Goal: Transaction & Acquisition: Subscribe to service/newsletter

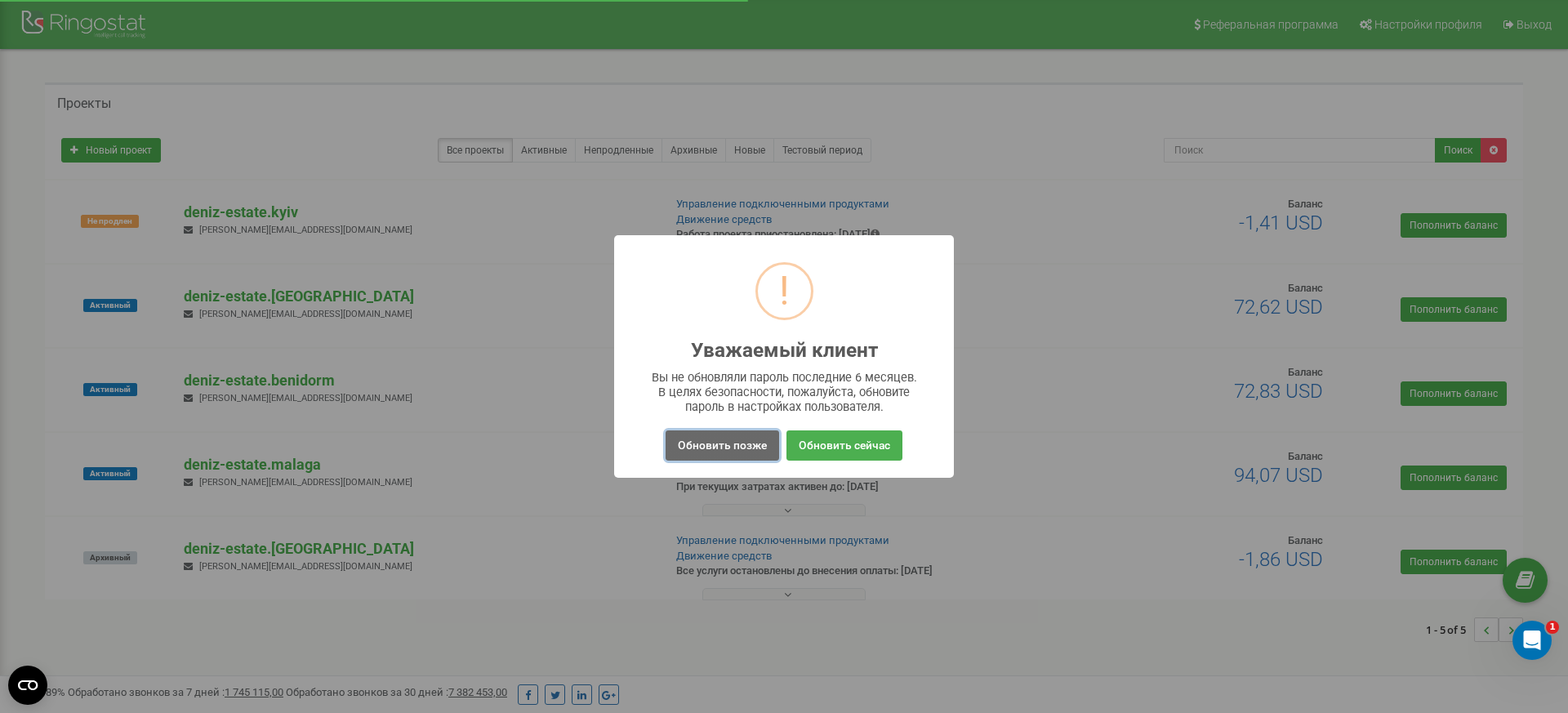
click at [728, 438] on button "Обновить позже" at bounding box center [722, 445] width 113 height 30
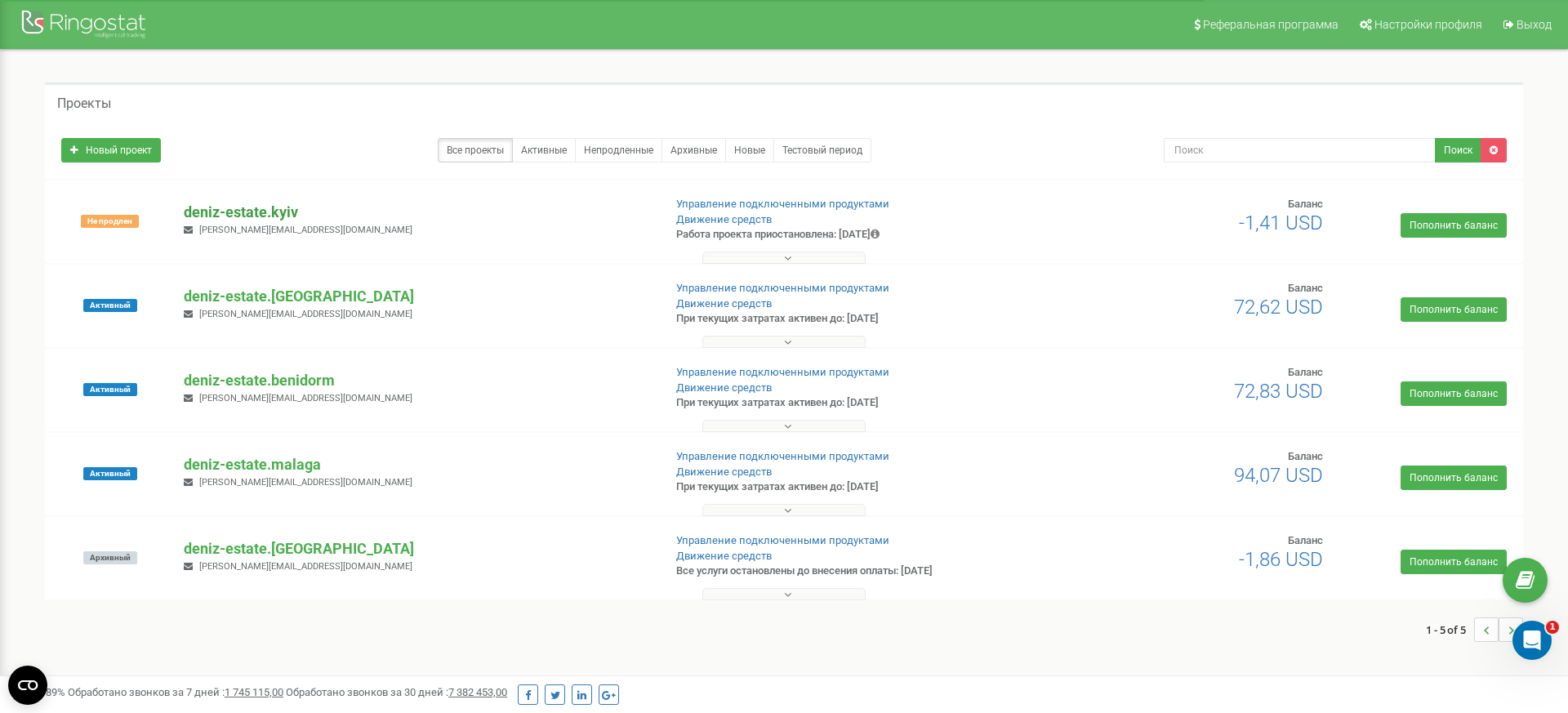
click at [271, 215] on p "deniz-estate.kyiv" at bounding box center [416, 212] width 466 height 21
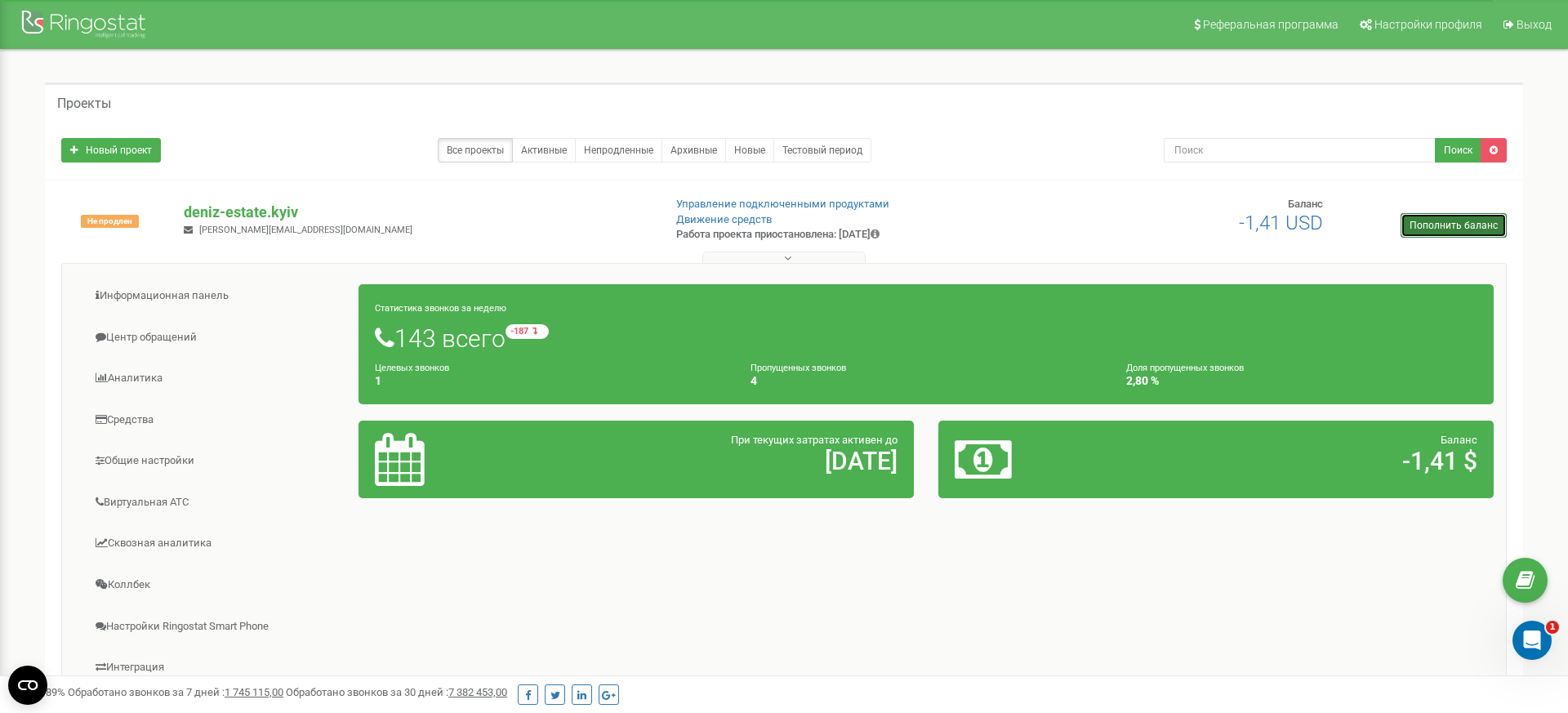
click at [1415, 221] on link "Пополнить баланс" at bounding box center [1453, 225] width 106 height 25
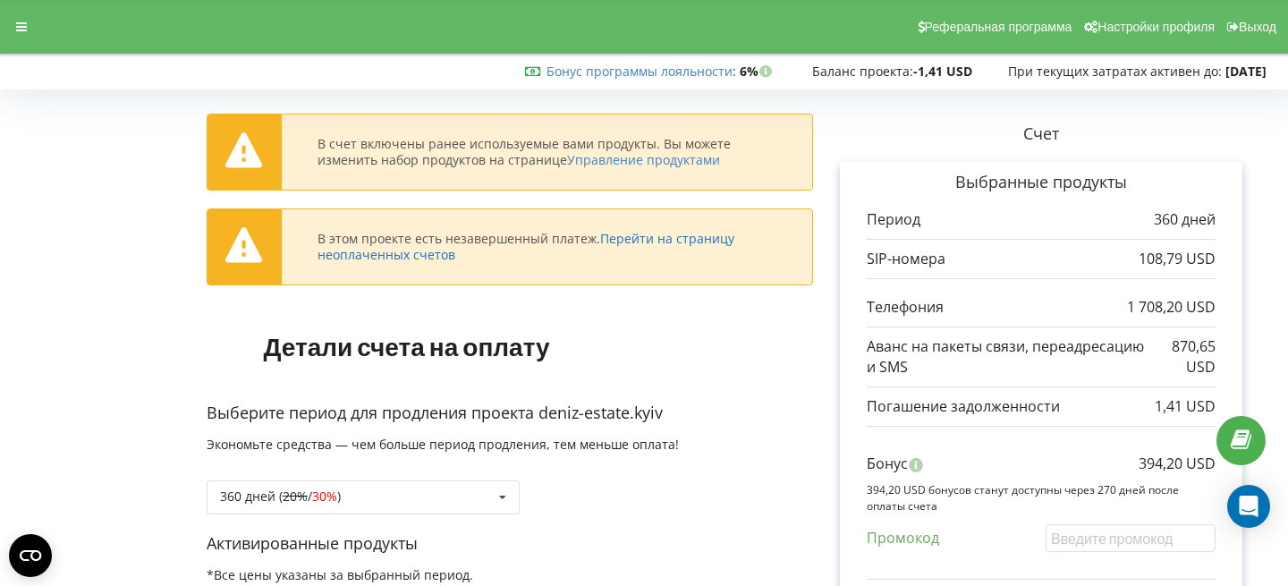
click at [644, 238] on link "Перейти на страницу неоплаченных счетов" at bounding box center [525, 246] width 417 height 33
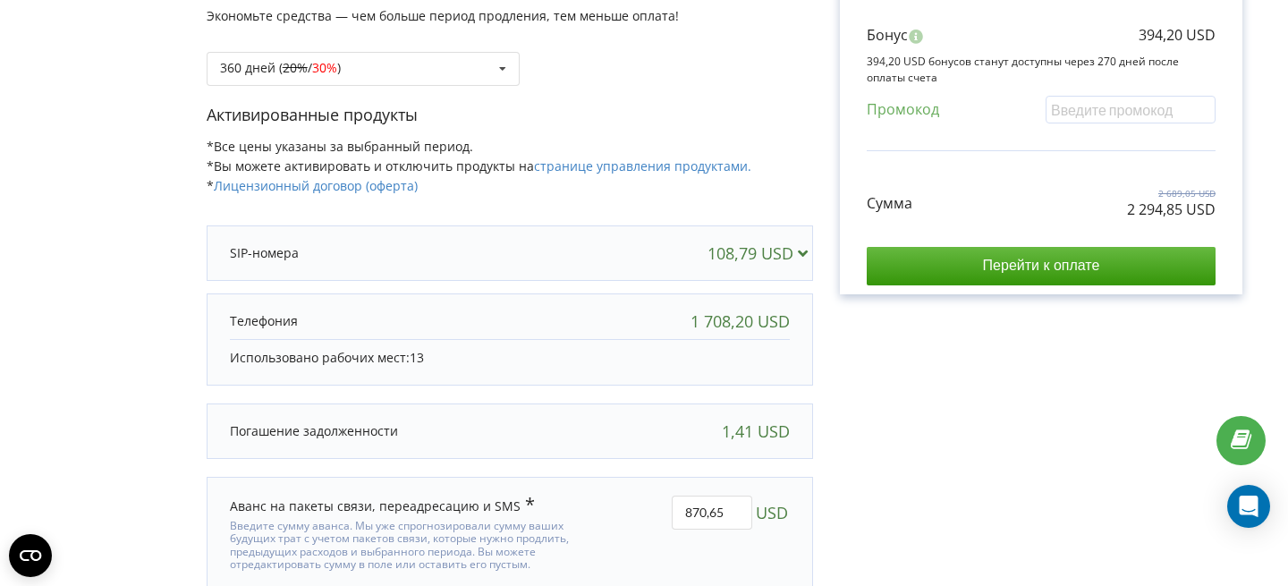
scroll to position [502, 0]
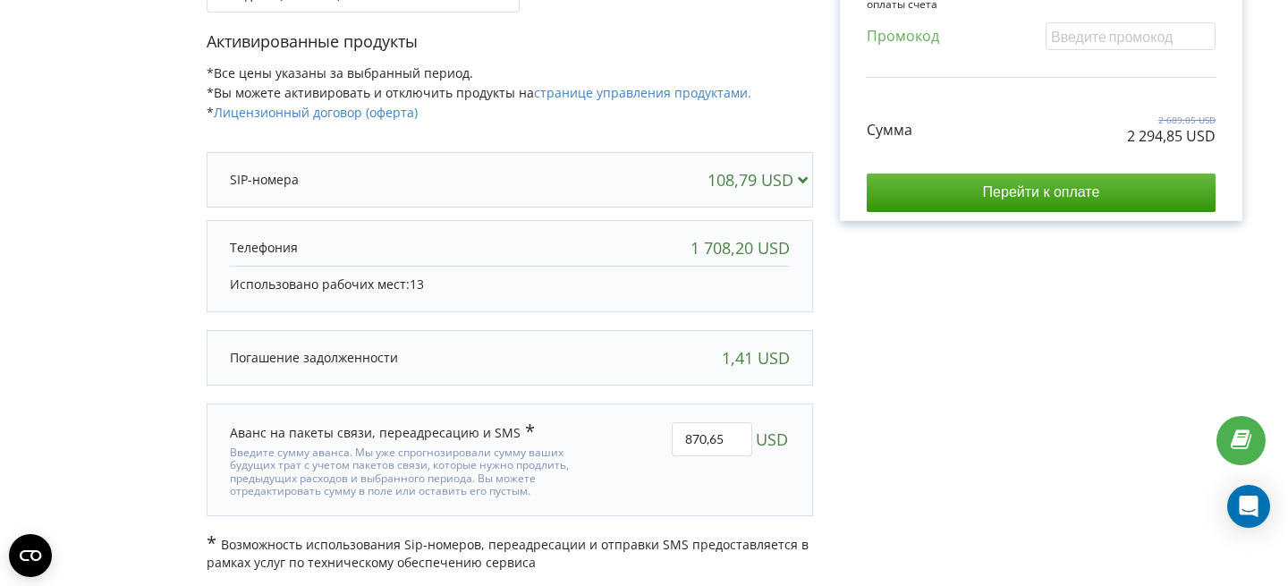
click at [622, 169] on div "108,79 USD" at bounding box center [510, 180] width 596 height 36
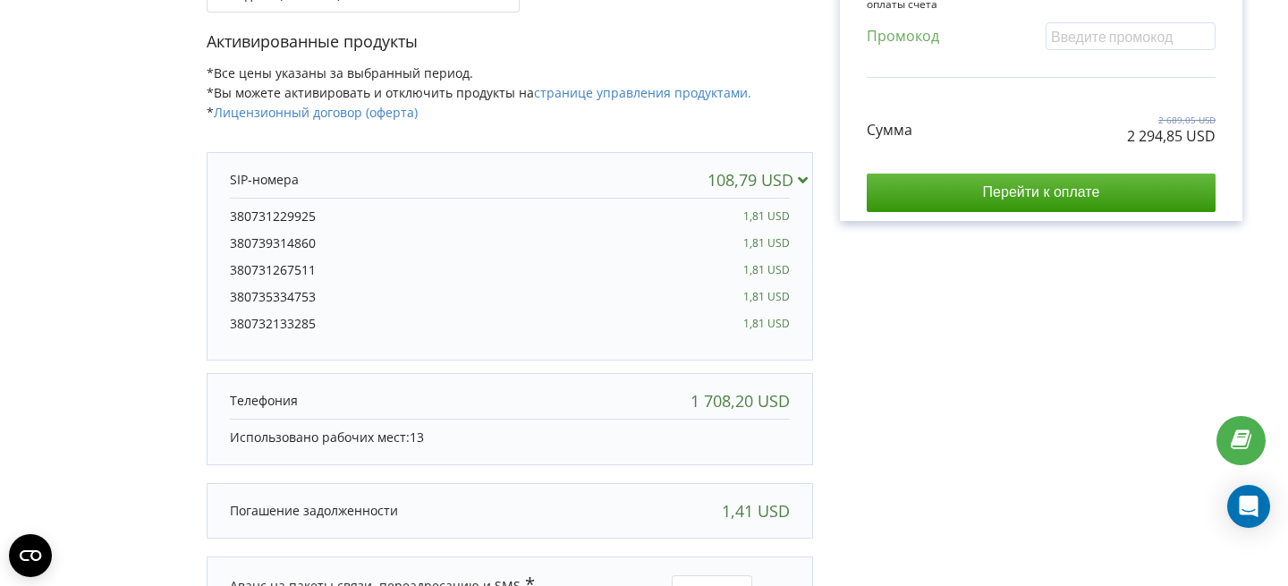
click at [622, 169] on div "108,79 USD" at bounding box center [510, 180] width 596 height 36
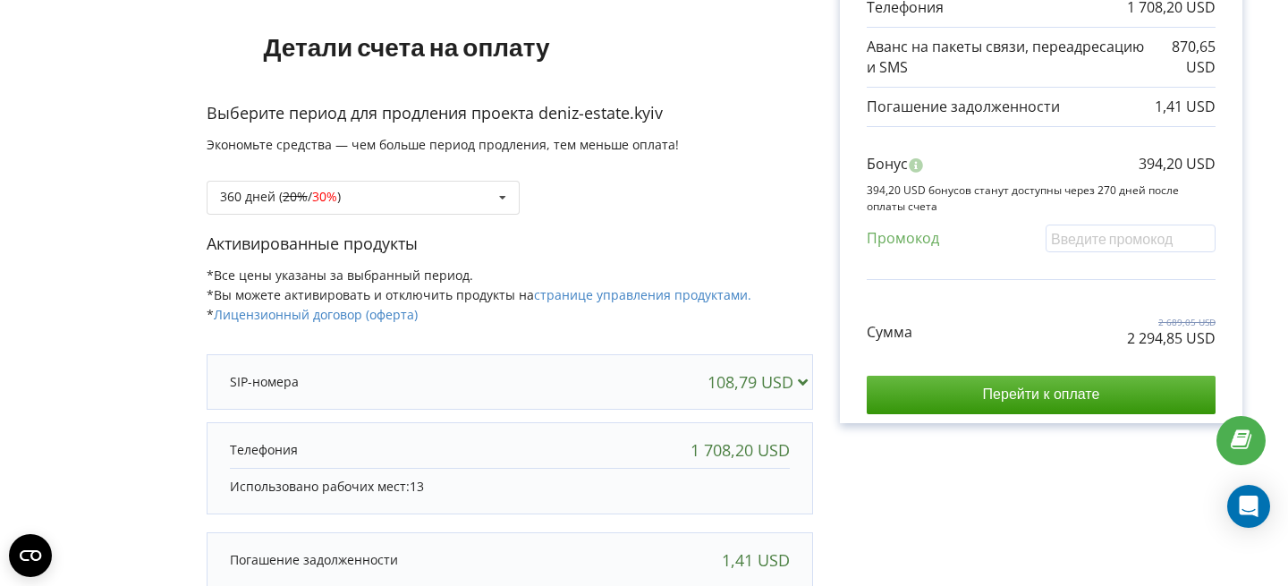
scroll to position [286, 0]
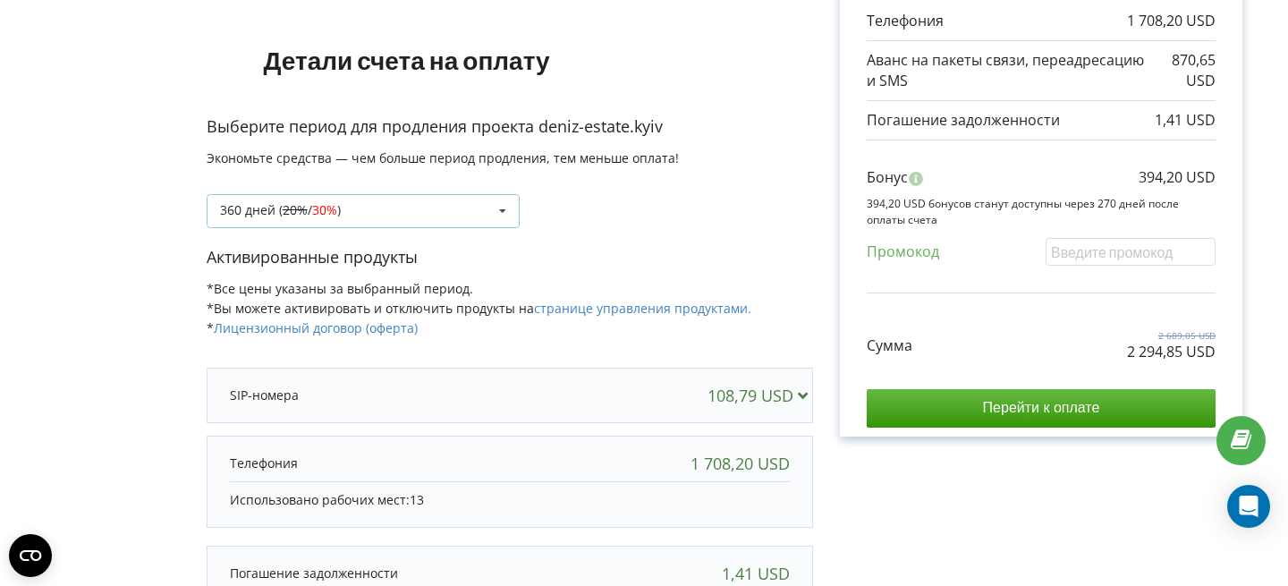
click at [513, 205] on icon at bounding box center [502, 211] width 27 height 33
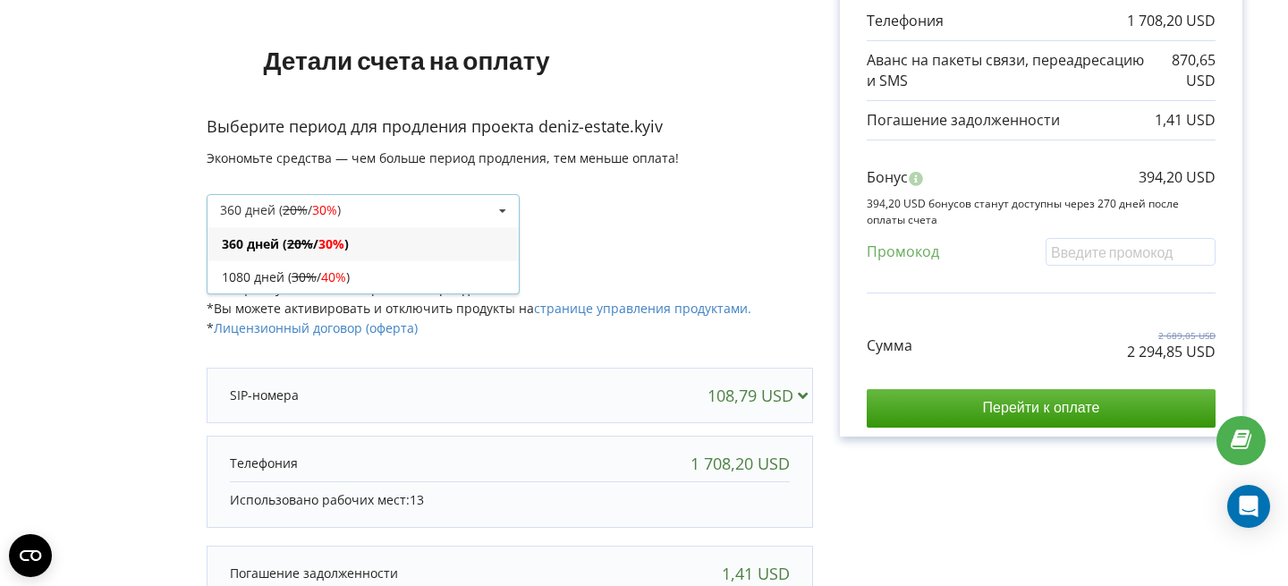
click at [360, 241] on div "360 дней ( 20% / 30% )" at bounding box center [362, 243] width 311 height 33
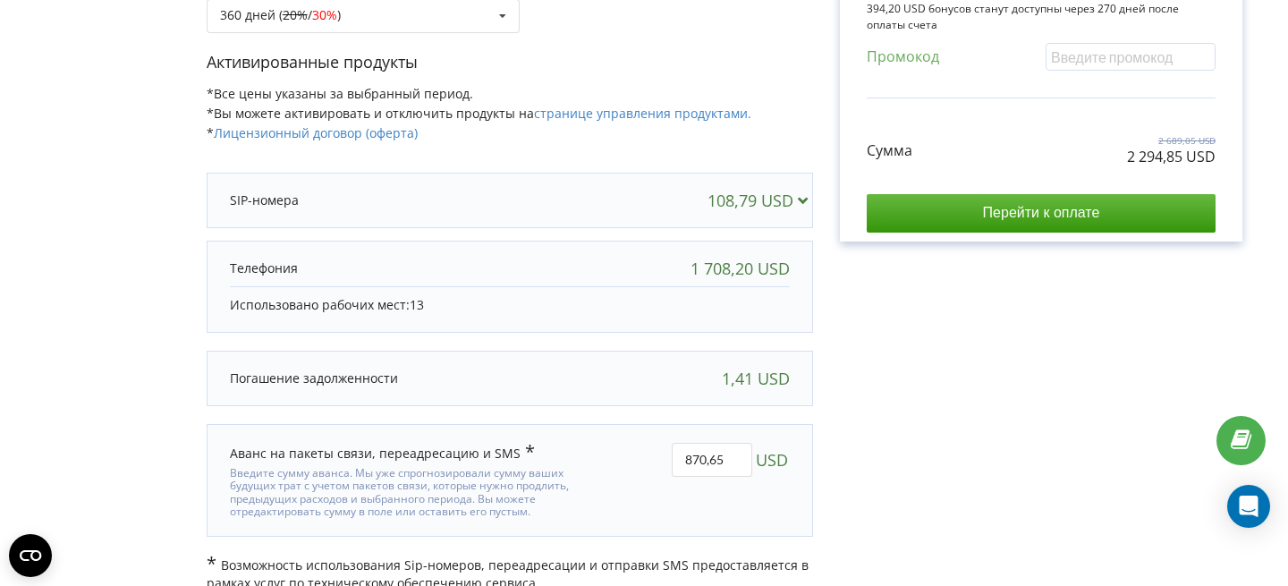
scroll to position [502, 0]
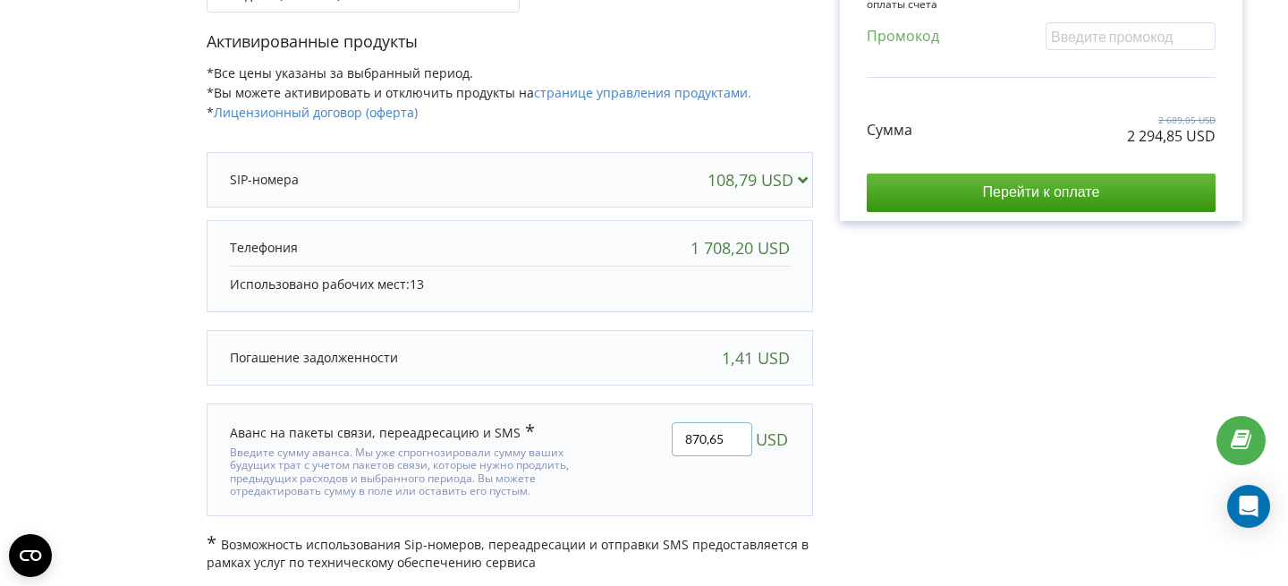
click at [704, 439] on input "870,65" at bounding box center [712, 439] width 80 height 34
type input "0"
click at [885, 386] on div "В счет включены ранее используемые вами продукты. Вы можете изменить набор прод…" at bounding box center [644, 82] width 1250 height 977
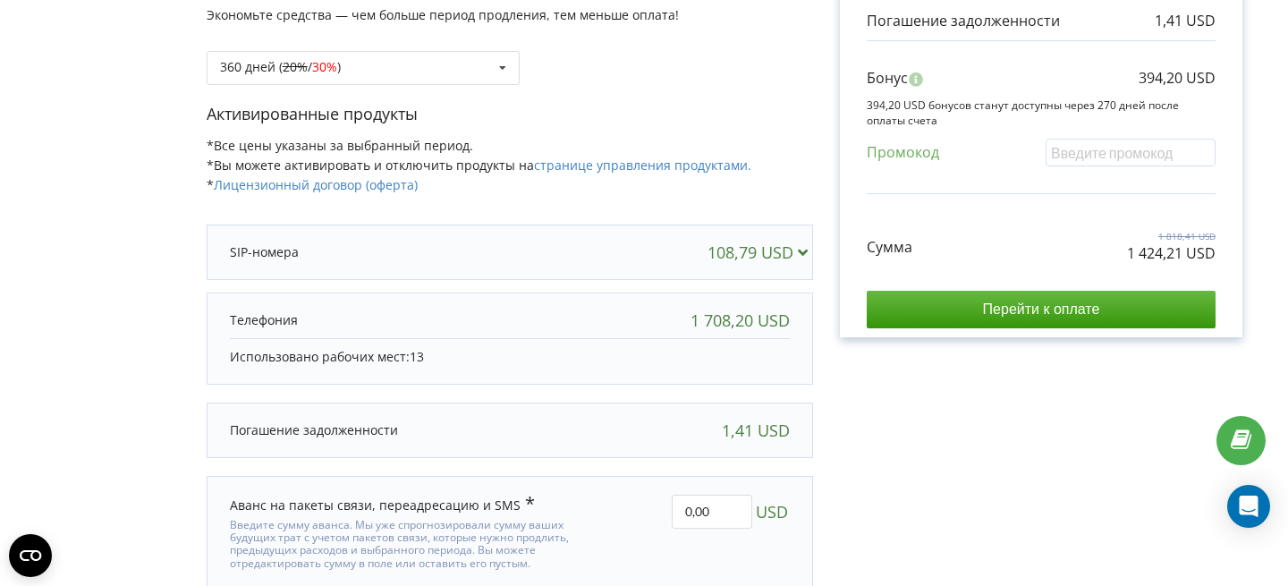
scroll to position [407, 0]
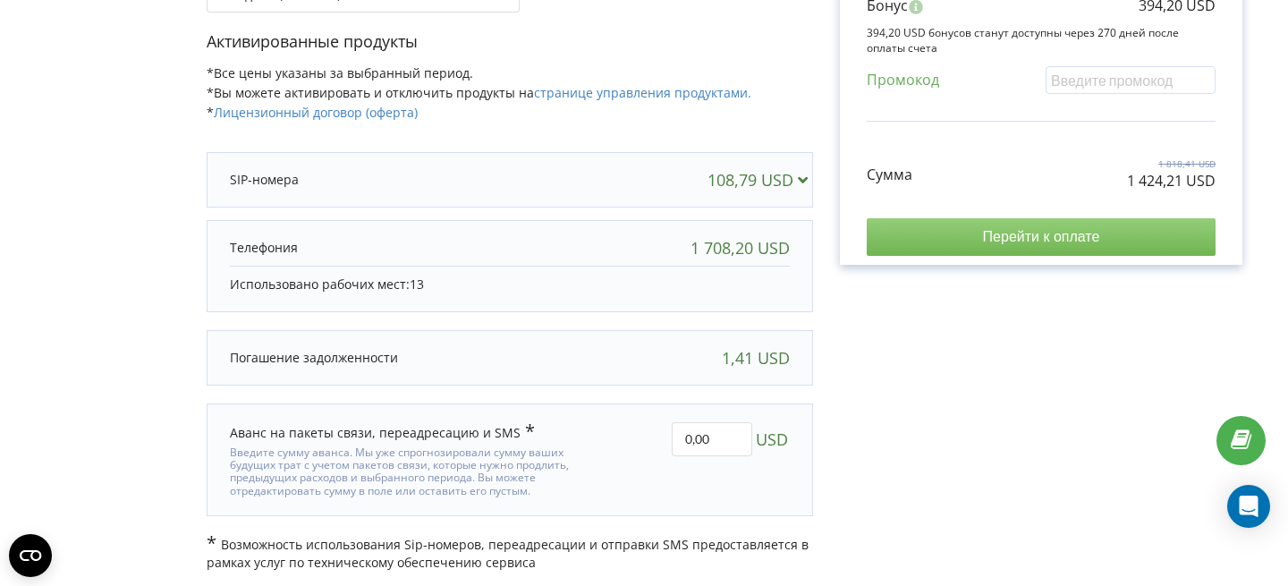
click at [1103, 225] on input "Перейти к оплате" at bounding box center [1040, 237] width 349 height 38
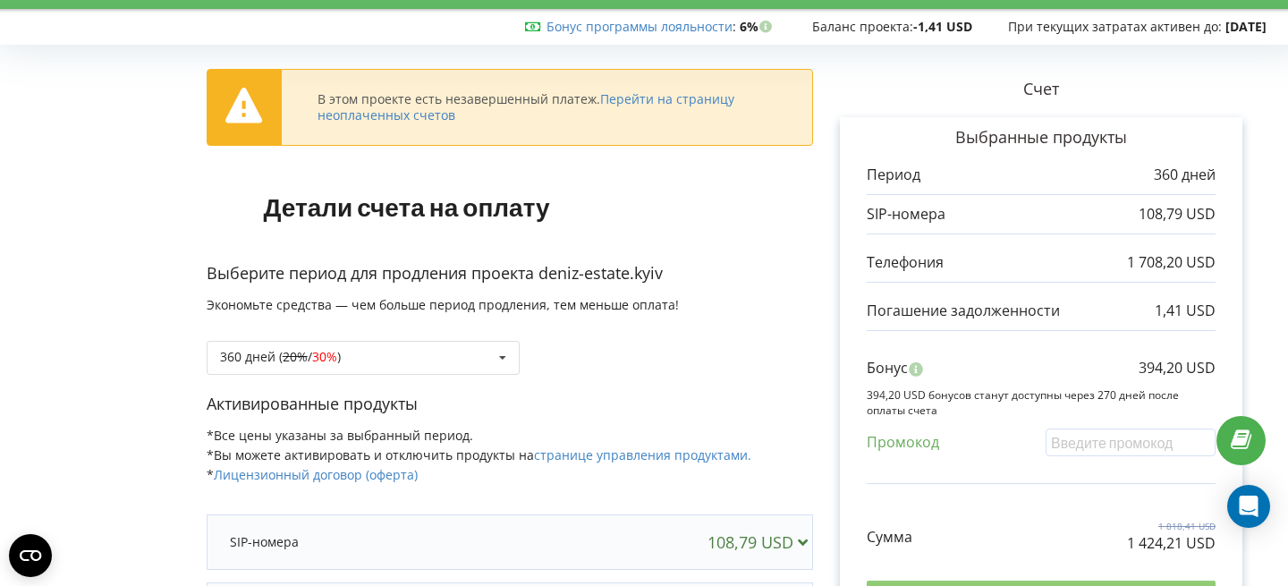
scroll to position [0, 0]
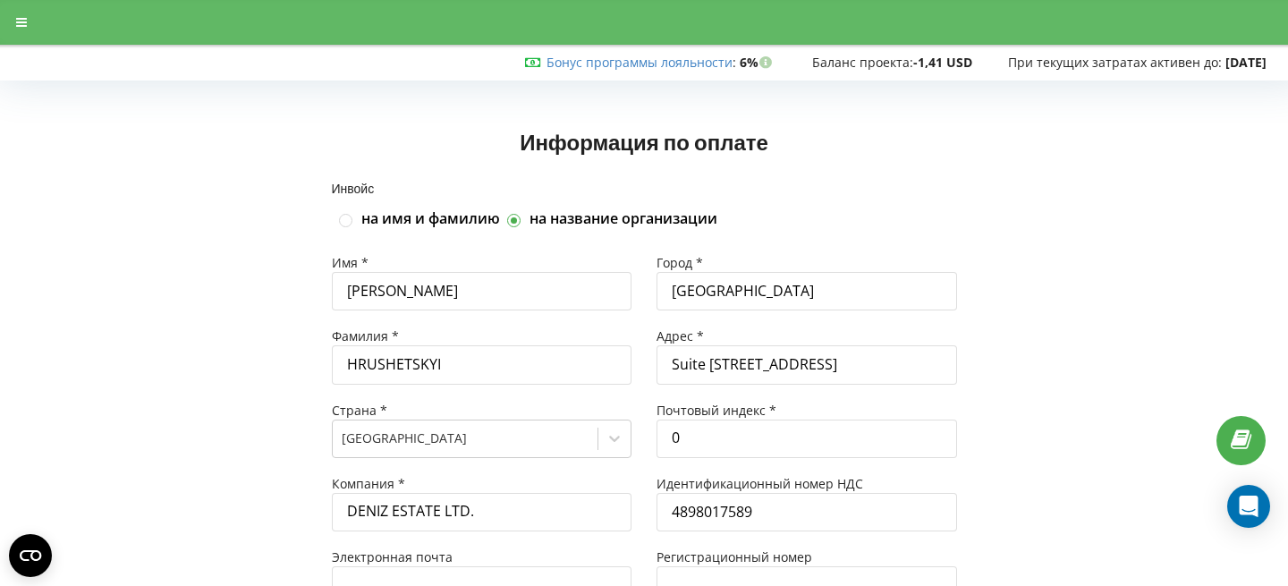
type input "+34"
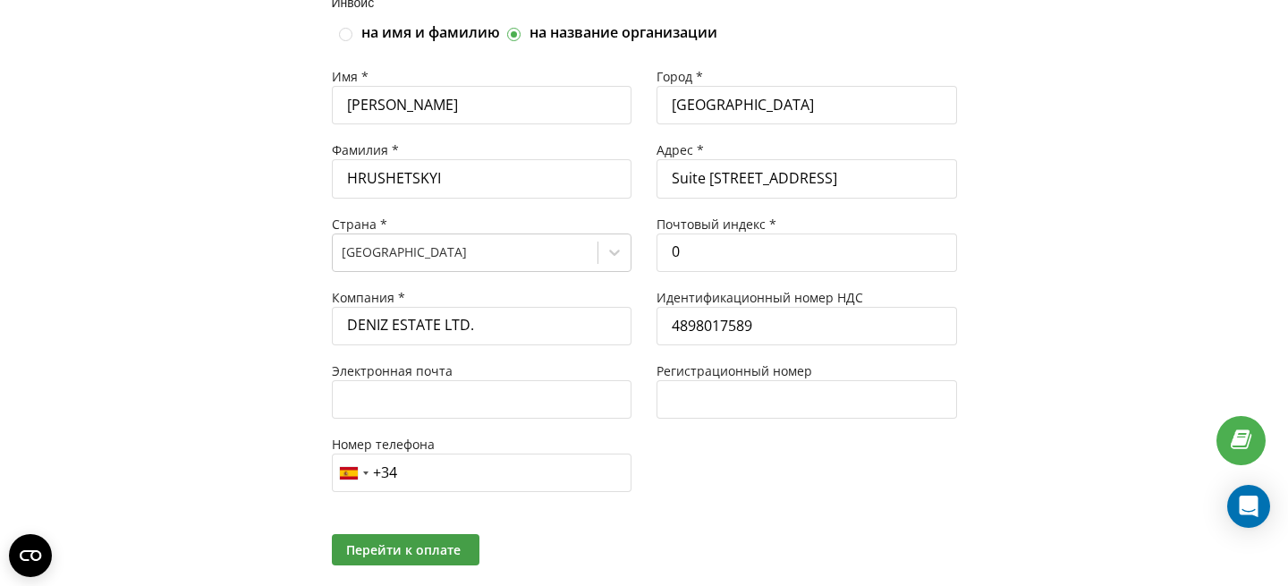
scroll to position [238, 0]
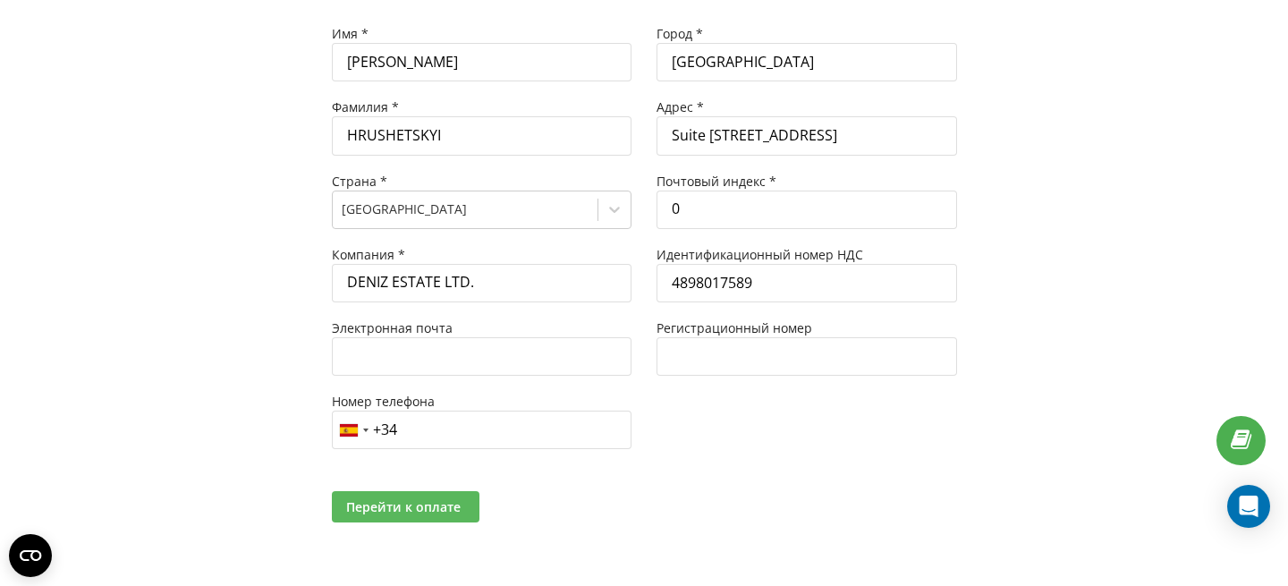
click at [400, 501] on span "Перейти к оплате" at bounding box center [403, 506] width 114 height 17
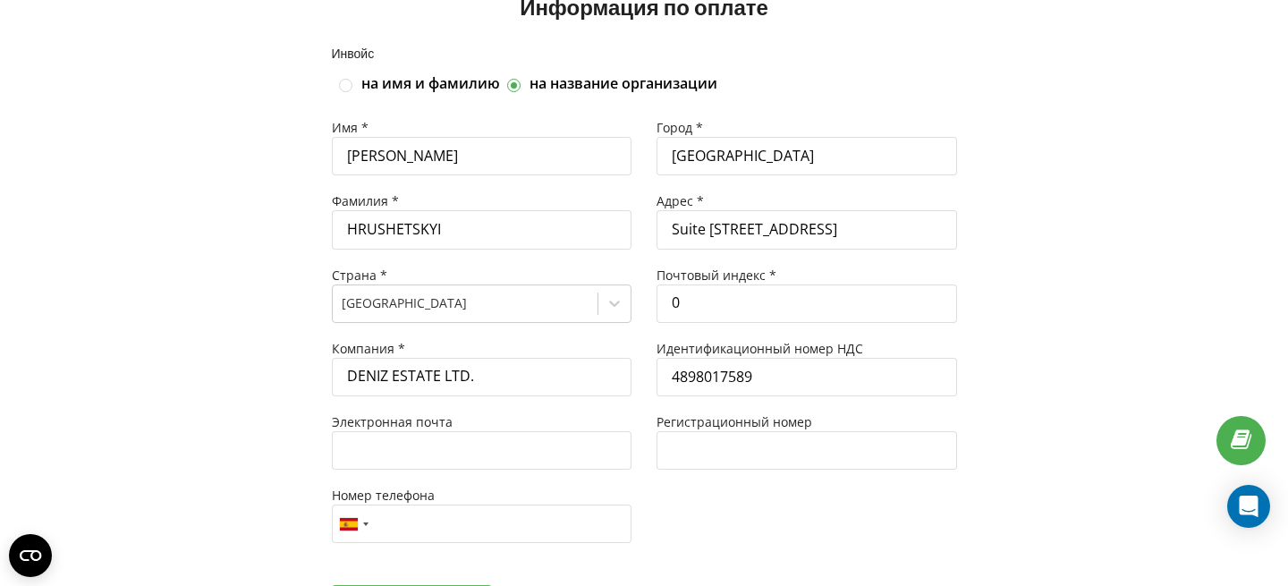
scroll to position [141, 0]
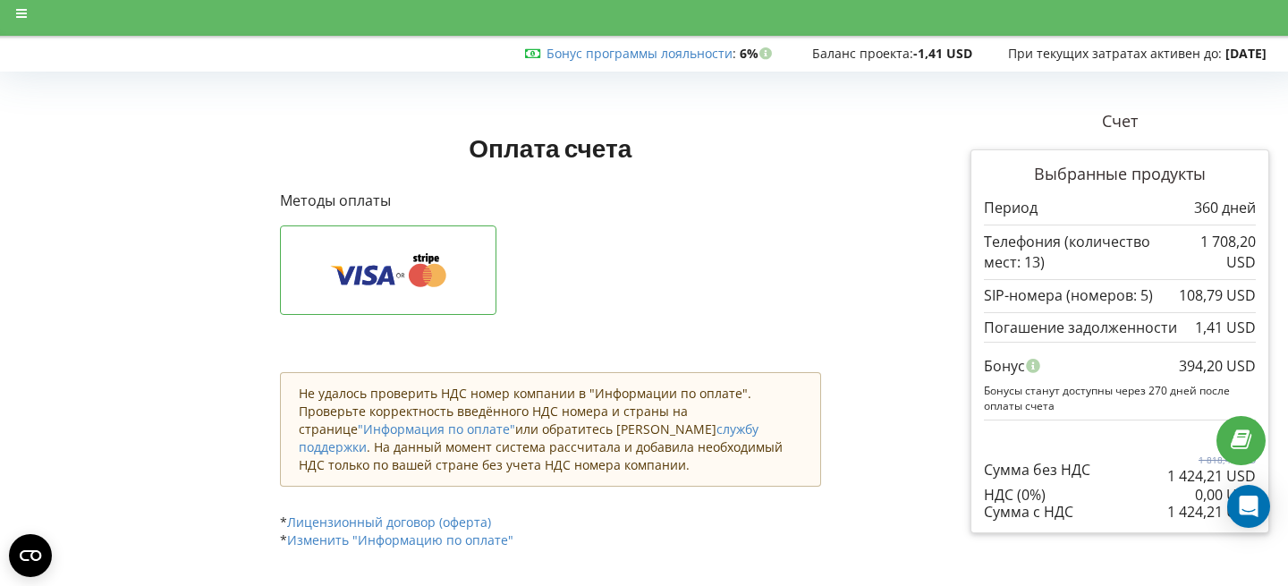
scroll to position [18, 0]
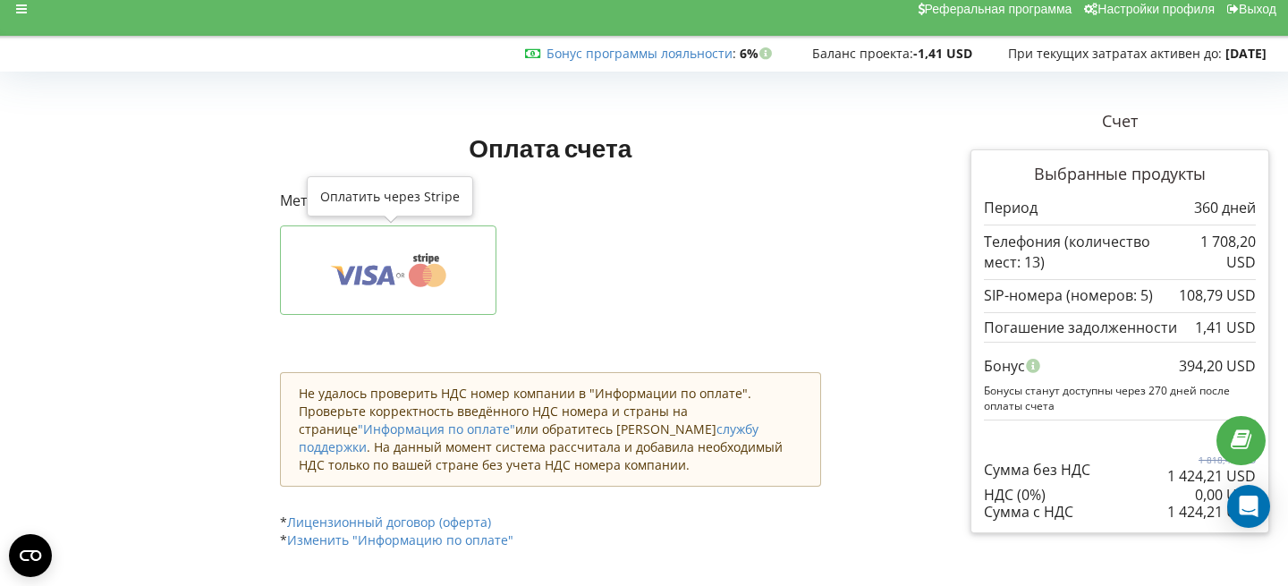
click at [437, 254] on icon at bounding box center [388, 270] width 161 height 34
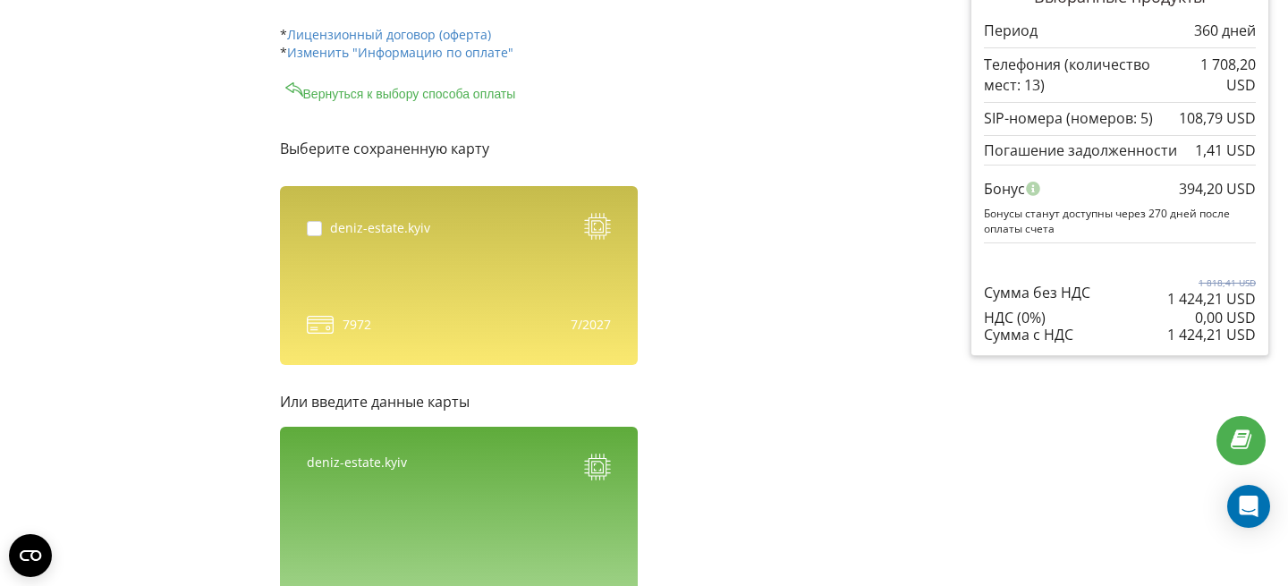
scroll to position [209, 0]
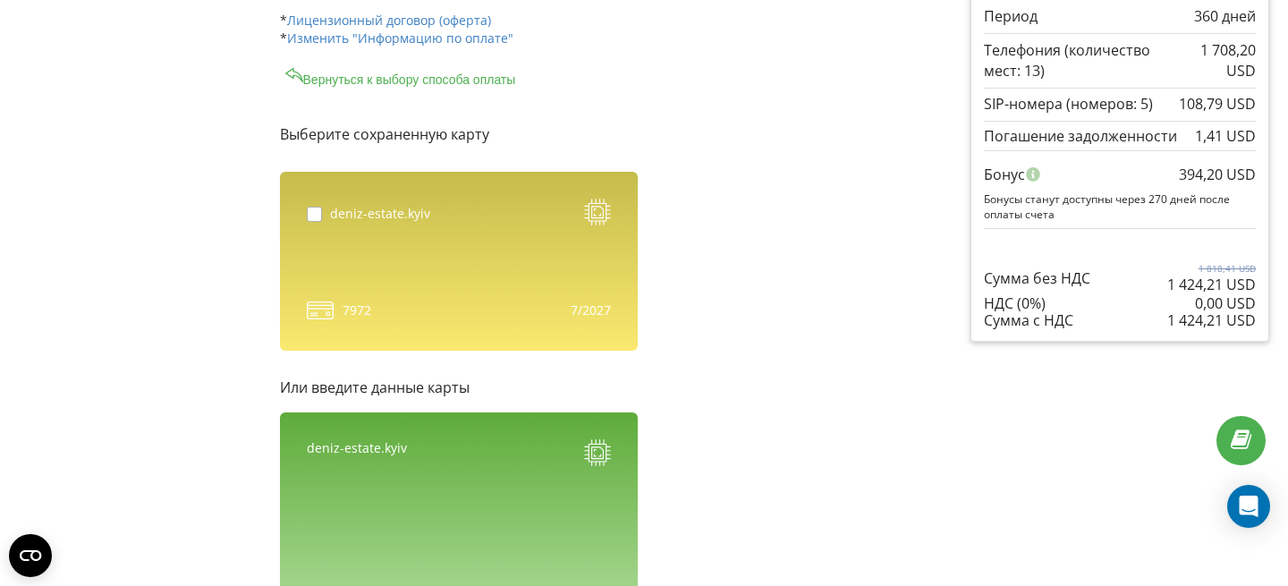
click at [311, 207] on label at bounding box center [318, 207] width 23 height 0
checkbox input "true"
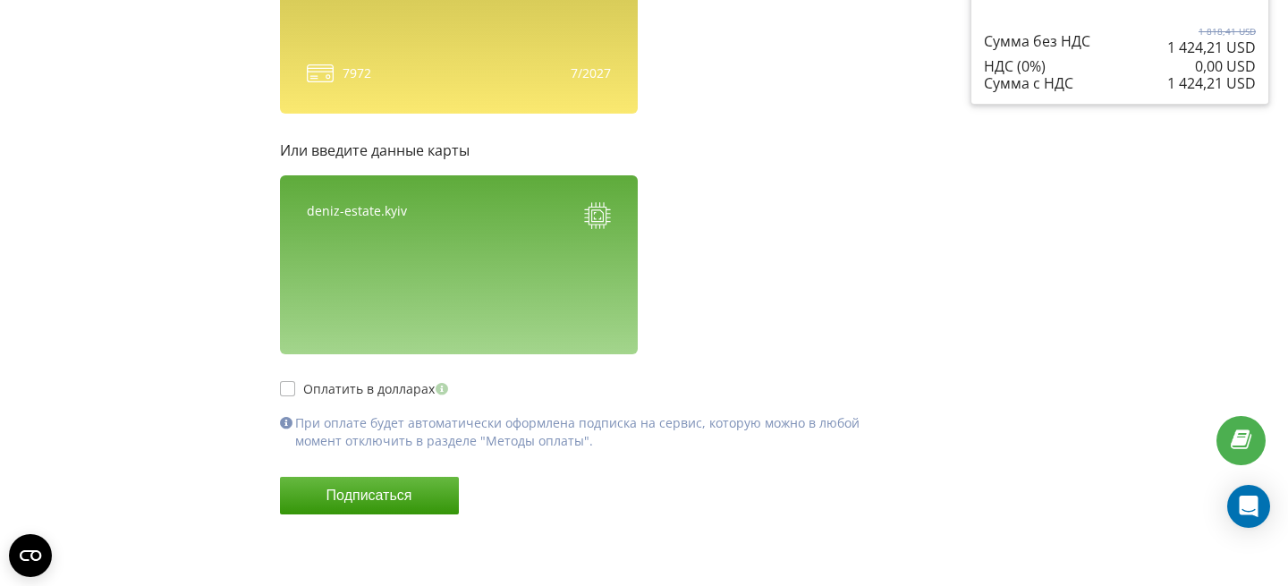
click at [288, 389] on label "Оплатить в долларах" at bounding box center [366, 388] width 173 height 15
checkbox input "true"
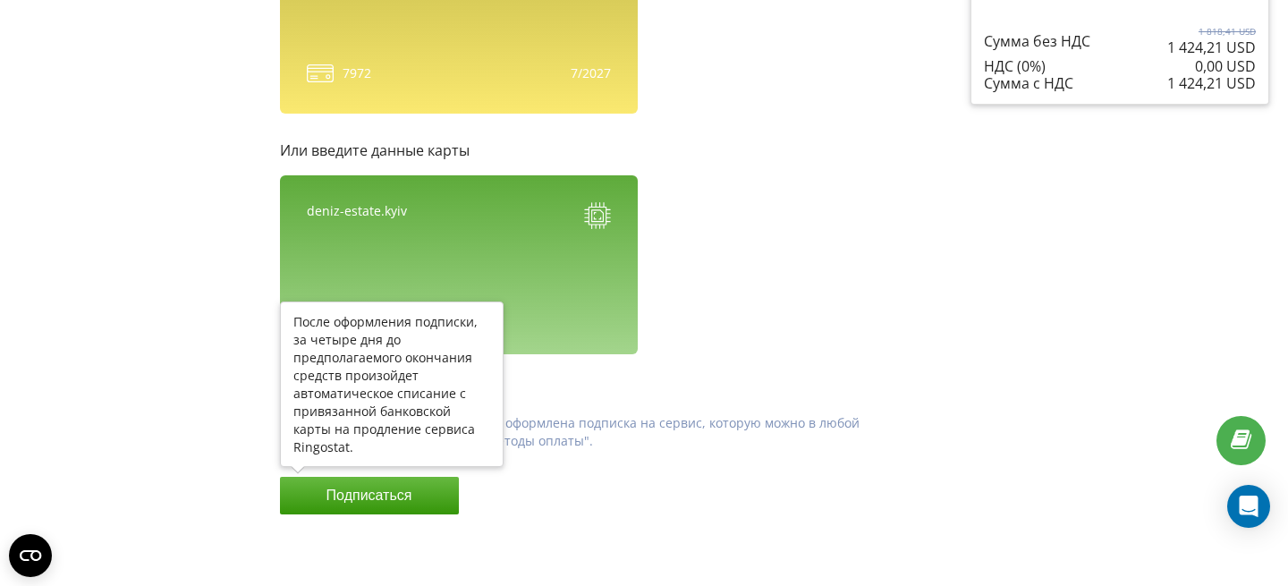
click at [398, 494] on button "Подписаться" at bounding box center [369, 496] width 179 height 38
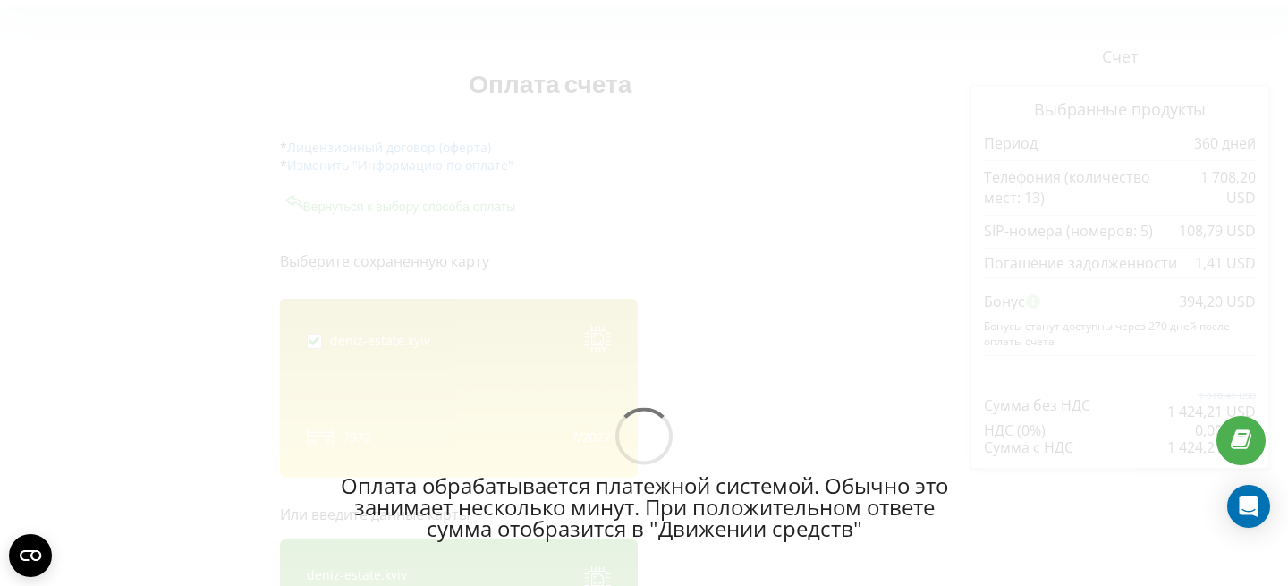
scroll to position [80, 0]
